Goal: Task Accomplishment & Management: Use online tool/utility

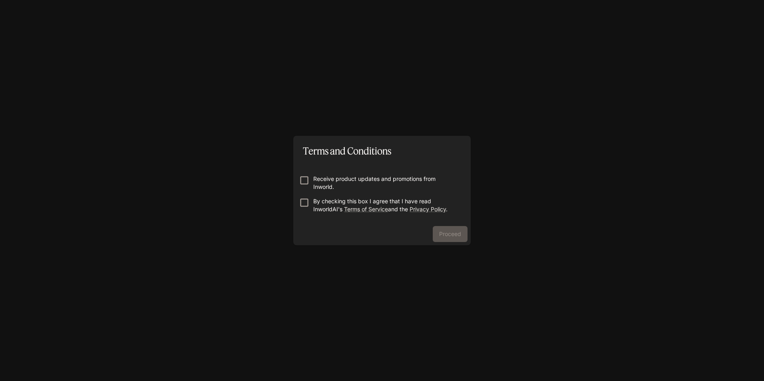
click at [333, 209] on p "By checking this box I agree that I have read InworldAI's Terms of Service and …" at bounding box center [385, 205] width 144 height 16
click at [446, 238] on button "Proceed" at bounding box center [450, 234] width 35 height 16
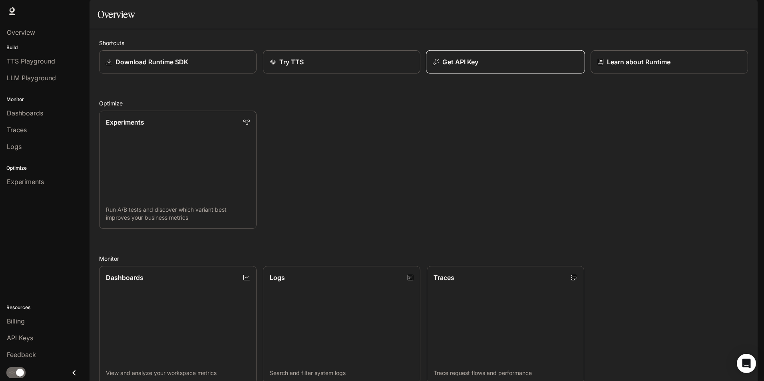
click at [564, 74] on button "Get API Key" at bounding box center [505, 62] width 159 height 24
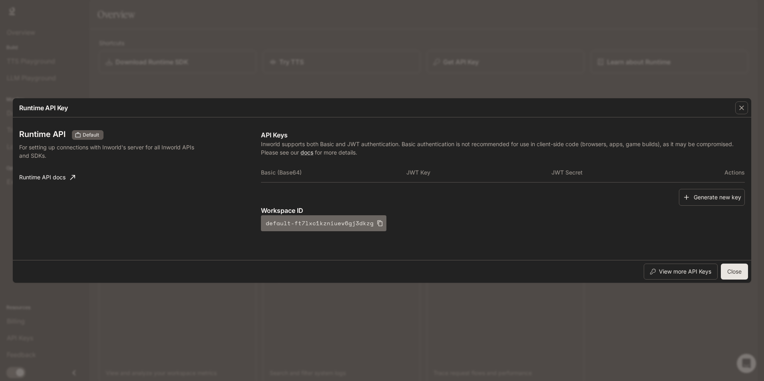
click at [315, 224] on button "default-ft7lxc1kzniuev6gj3dkzg" at bounding box center [323, 223] width 125 height 16
click at [46, 176] on link "Runtime API docs" at bounding box center [47, 177] width 62 height 16
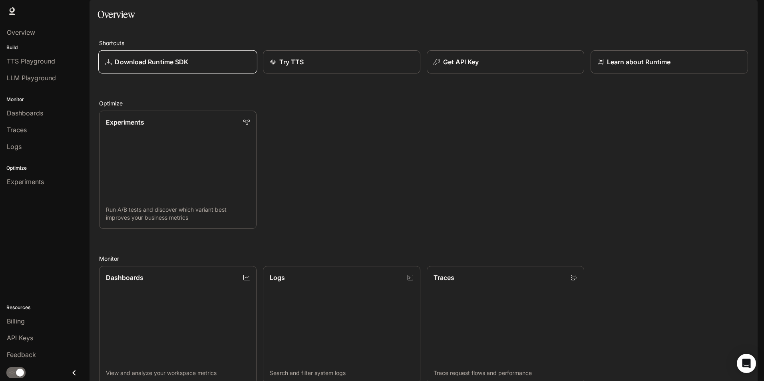
click at [189, 67] on div "Download Runtime SDK" at bounding box center [177, 62] width 145 height 10
click at [470, 67] on p "Get API Key" at bounding box center [460, 62] width 36 height 10
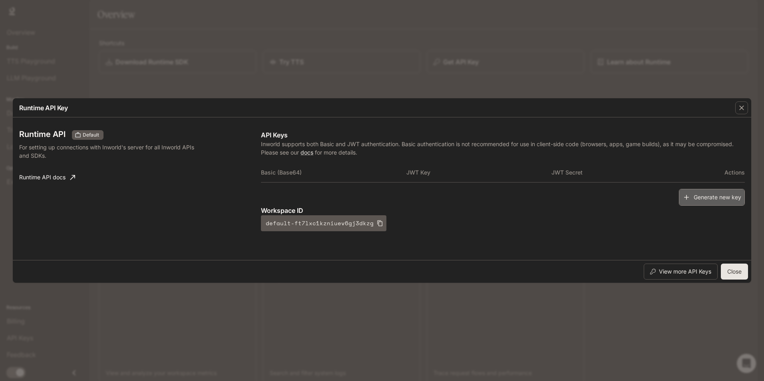
click at [717, 205] on button "Generate new key" at bounding box center [712, 197] width 66 height 17
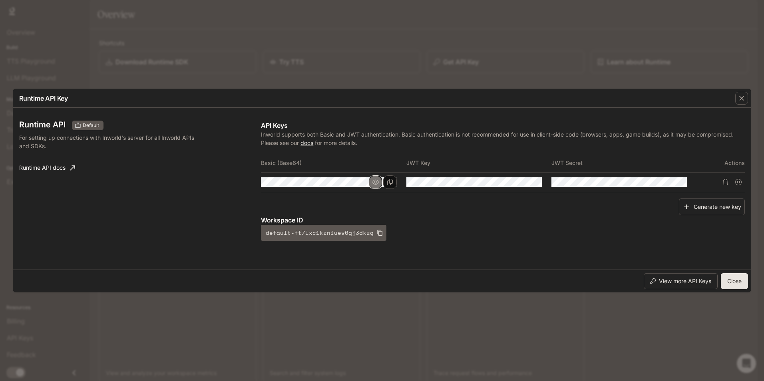
click at [372, 185] on icon "button" at bounding box center [375, 182] width 6 height 6
click at [380, 183] on button "button" at bounding box center [376, 182] width 14 height 14
click at [387, 183] on icon "Copy Basic (Base64)" at bounding box center [390, 182] width 6 height 6
click at [582, 236] on div "Workspace ID default-ft7lxc1kzniuev6gj3dkzg" at bounding box center [503, 228] width 484 height 26
click at [46, 170] on link "Runtime API docs" at bounding box center [47, 168] width 62 height 16
